Goal: Task Accomplishment & Management: Manage account settings

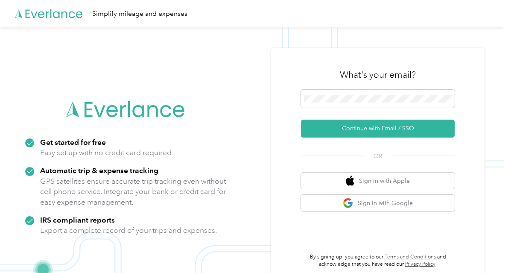
click at [349, 127] on button "Continue with Email / SSO" at bounding box center [378, 129] width 154 height 18
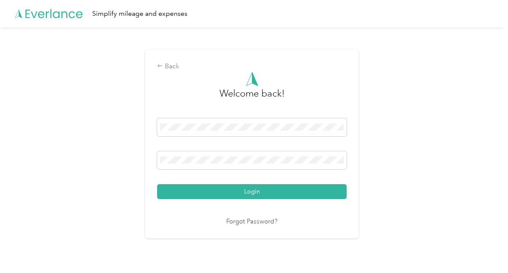
click at [265, 189] on button "Login" at bounding box center [252, 191] width 190 height 15
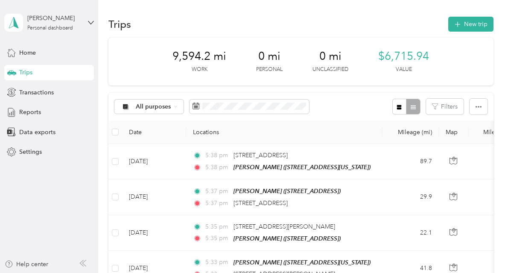
click at [464, 25] on button "New trip" at bounding box center [471, 24] width 45 height 15
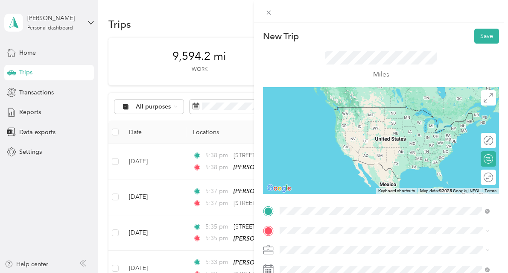
click at [343, 149] on span "[STREET_ADDRESS][US_STATE]" at bounding box center [338, 149] width 85 height 7
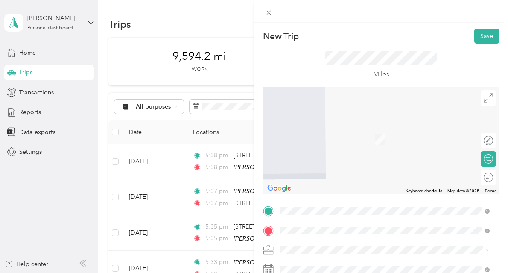
click at [320, 130] on span "[STREET_ADDRESS][US_STATE][US_STATE]" at bounding box center [354, 127] width 117 height 8
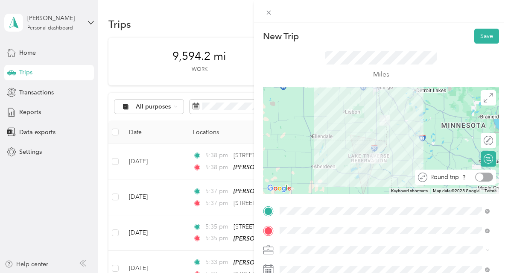
click at [481, 175] on div at bounding box center [484, 177] width 18 height 9
click at [484, 36] on button "Save" at bounding box center [487, 36] width 25 height 15
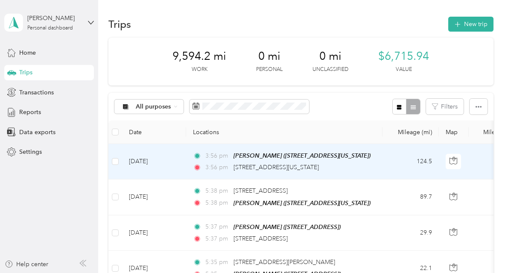
click at [143, 160] on td "[DATE]" at bounding box center [154, 161] width 64 height 35
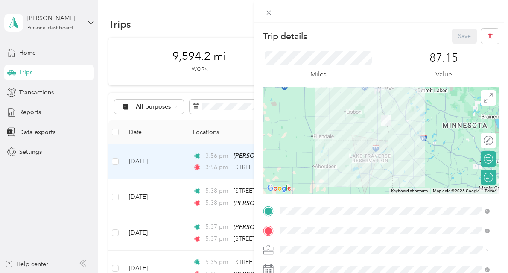
click at [49, 114] on div "Trip details Save This trip cannot be edited because it is either under review,…" at bounding box center [254, 136] width 508 height 273
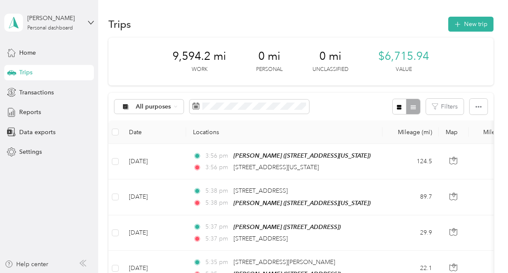
click at [34, 113] on span "Reports" at bounding box center [30, 112] width 22 height 9
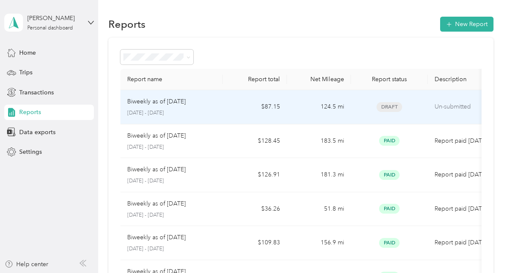
click at [158, 102] on p "Biweekly as of [DATE]" at bounding box center [156, 101] width 59 height 9
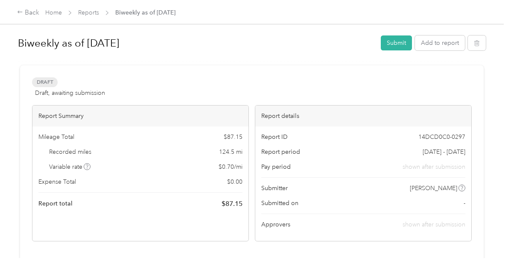
click at [384, 44] on button "Submit" at bounding box center [396, 42] width 31 height 15
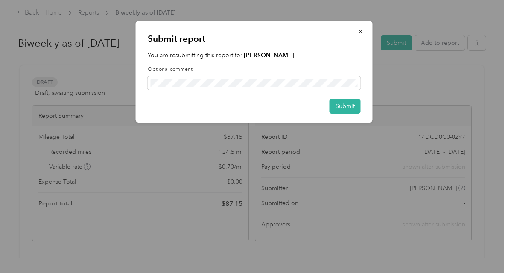
click at [338, 109] on button "Submit" at bounding box center [345, 106] width 31 height 15
